Goal: Information Seeking & Learning: Learn about a topic

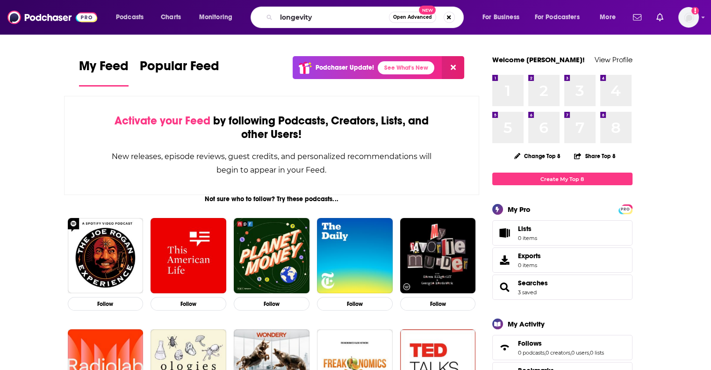
type input "longevity"
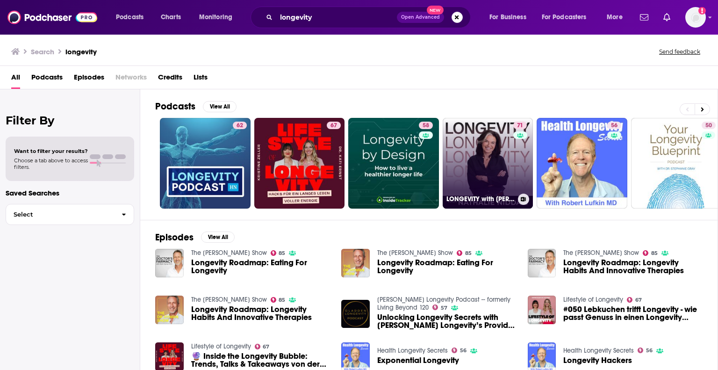
click at [469, 164] on link "71 LONGEVITY with [PERSON_NAME]" at bounding box center [488, 163] width 91 height 91
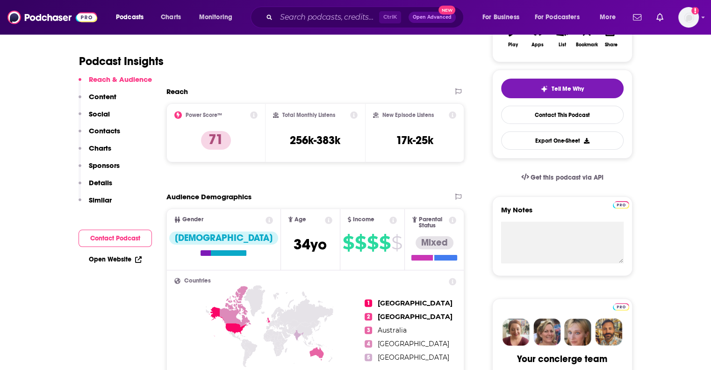
scroll to position [187, 0]
